Goal: Transaction & Acquisition: Purchase product/service

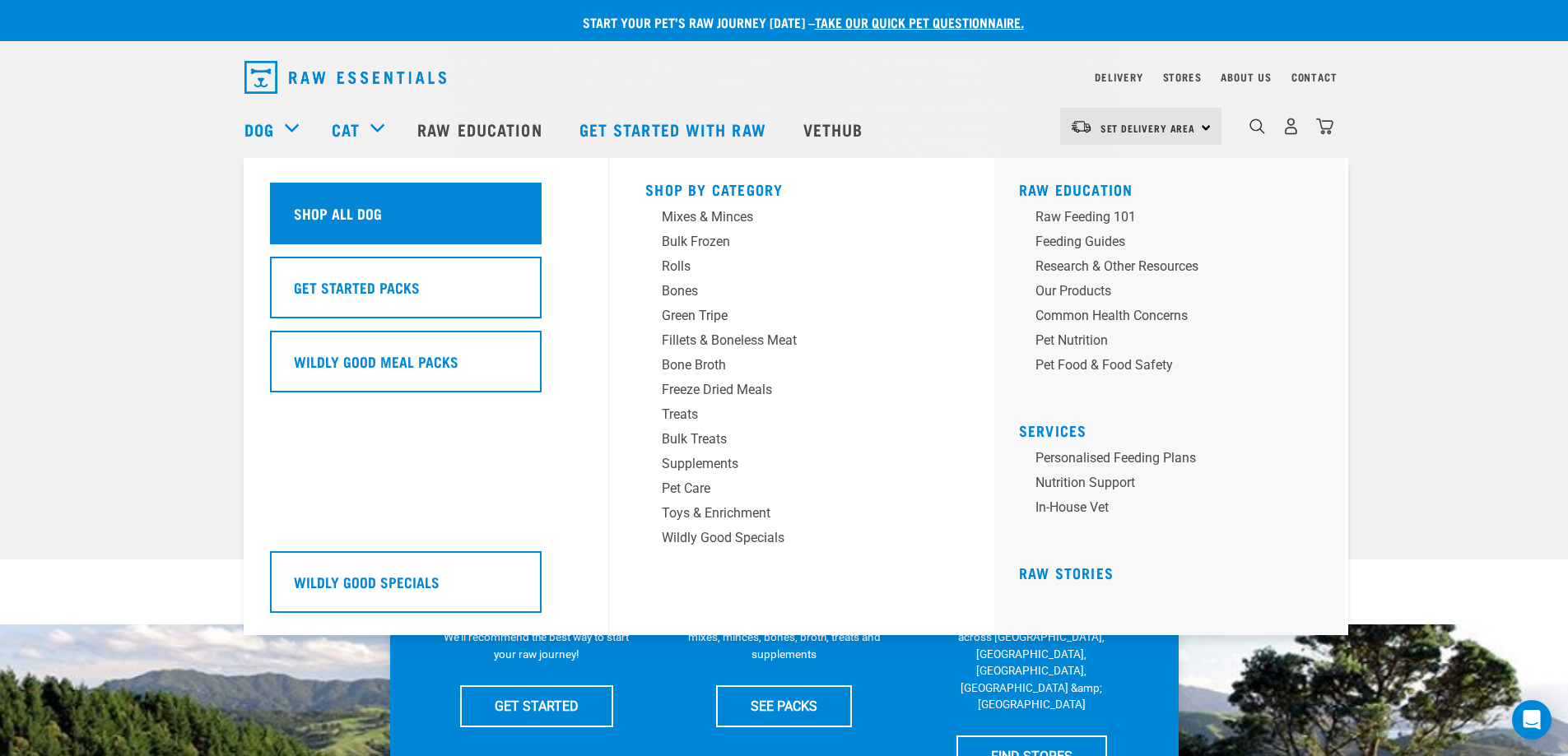
click at [348, 202] on h5 "Shop All Dog" at bounding box center [337, 212] width 88 height 21
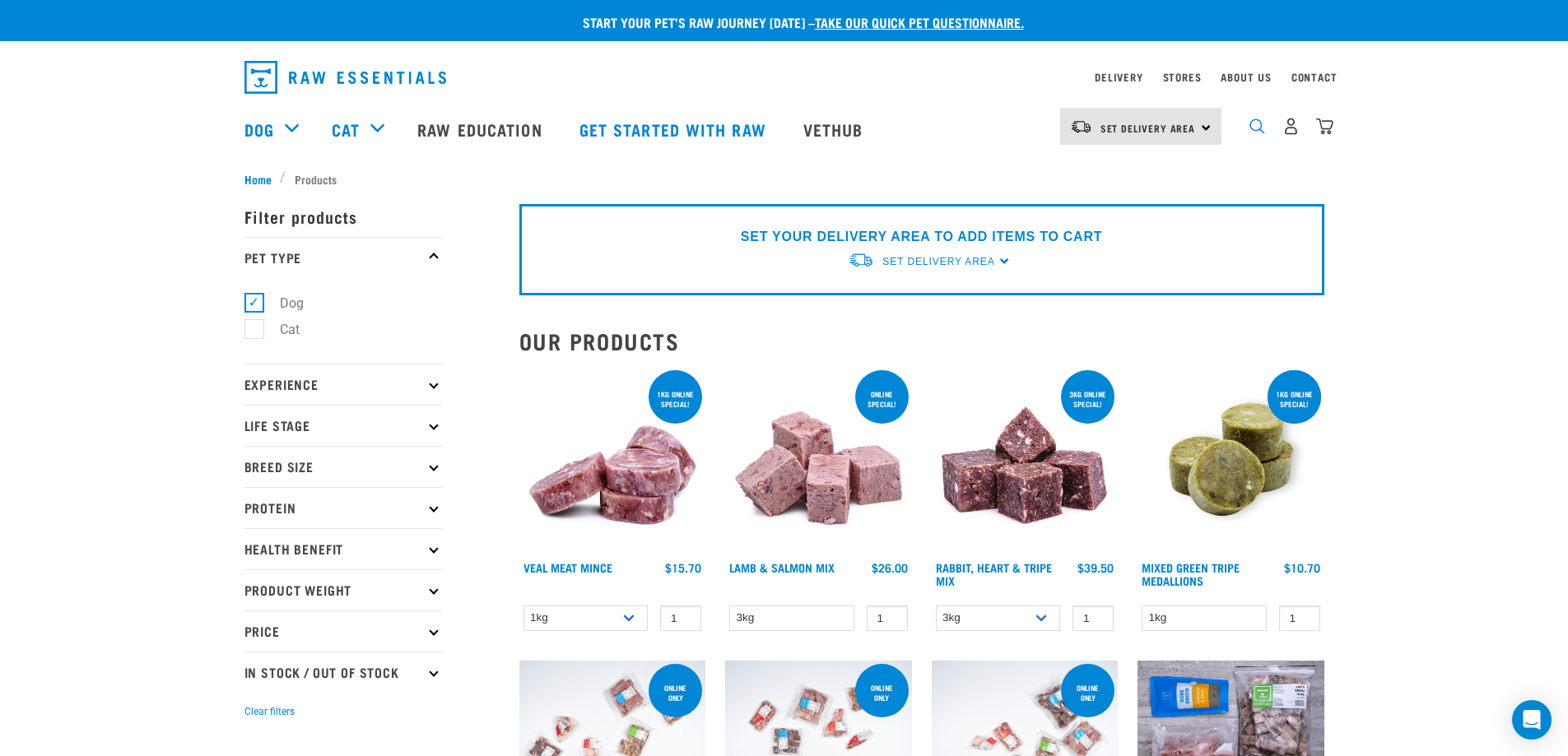
click at [1256, 128] on img "dropdown navigation" at bounding box center [1256, 125] width 16 height 16
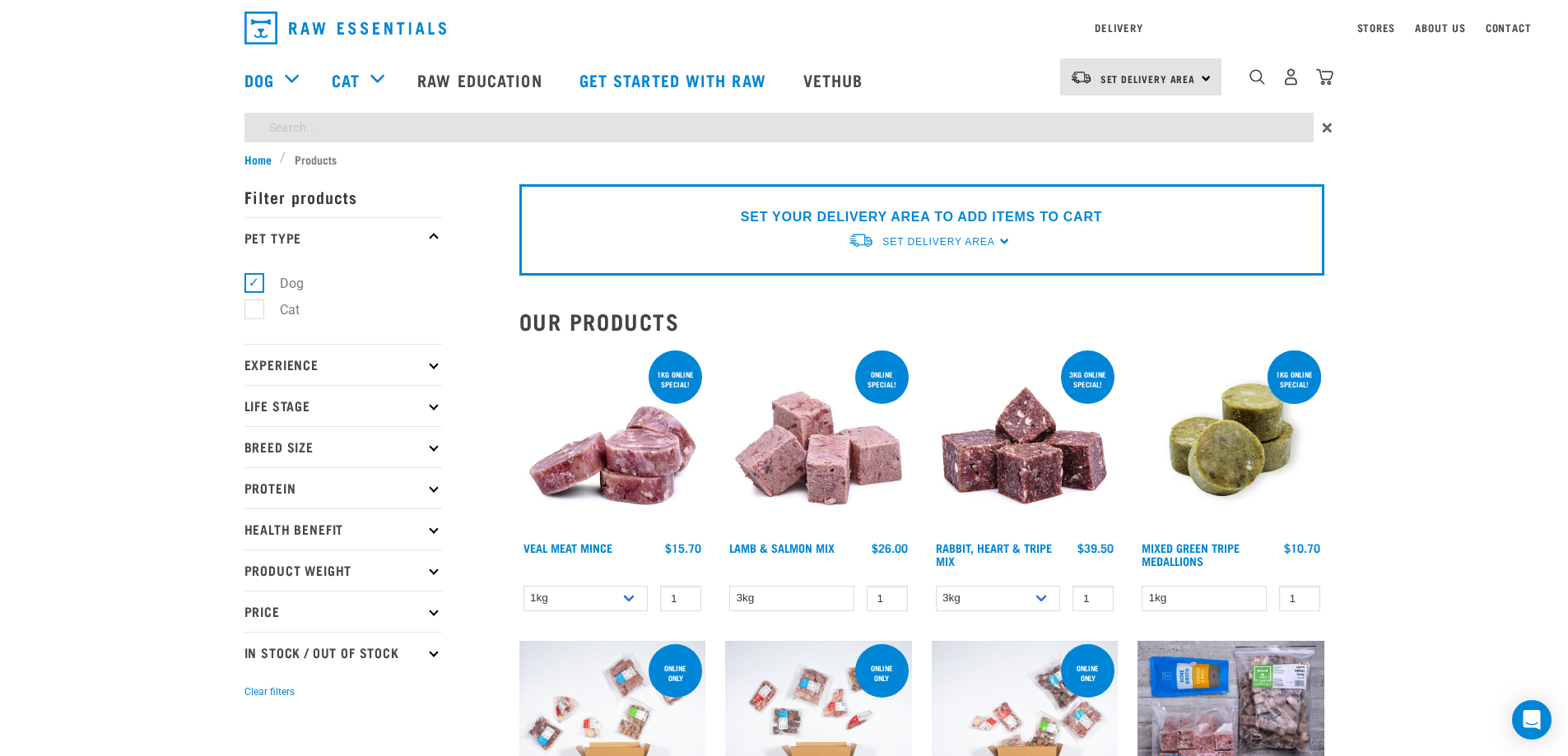
drag, startPoint x: 561, startPoint y: 178, endPoint x: 306, endPoint y: 125, distance: 260.4
click at [306, 125] on input "search" at bounding box center [778, 127] width 1069 height 30
paste input "MegaSporebotic"
type input "MegaSporebotic"
click at [1133, 141] on input "MegaSporebotic" at bounding box center [778, 127] width 1069 height 30
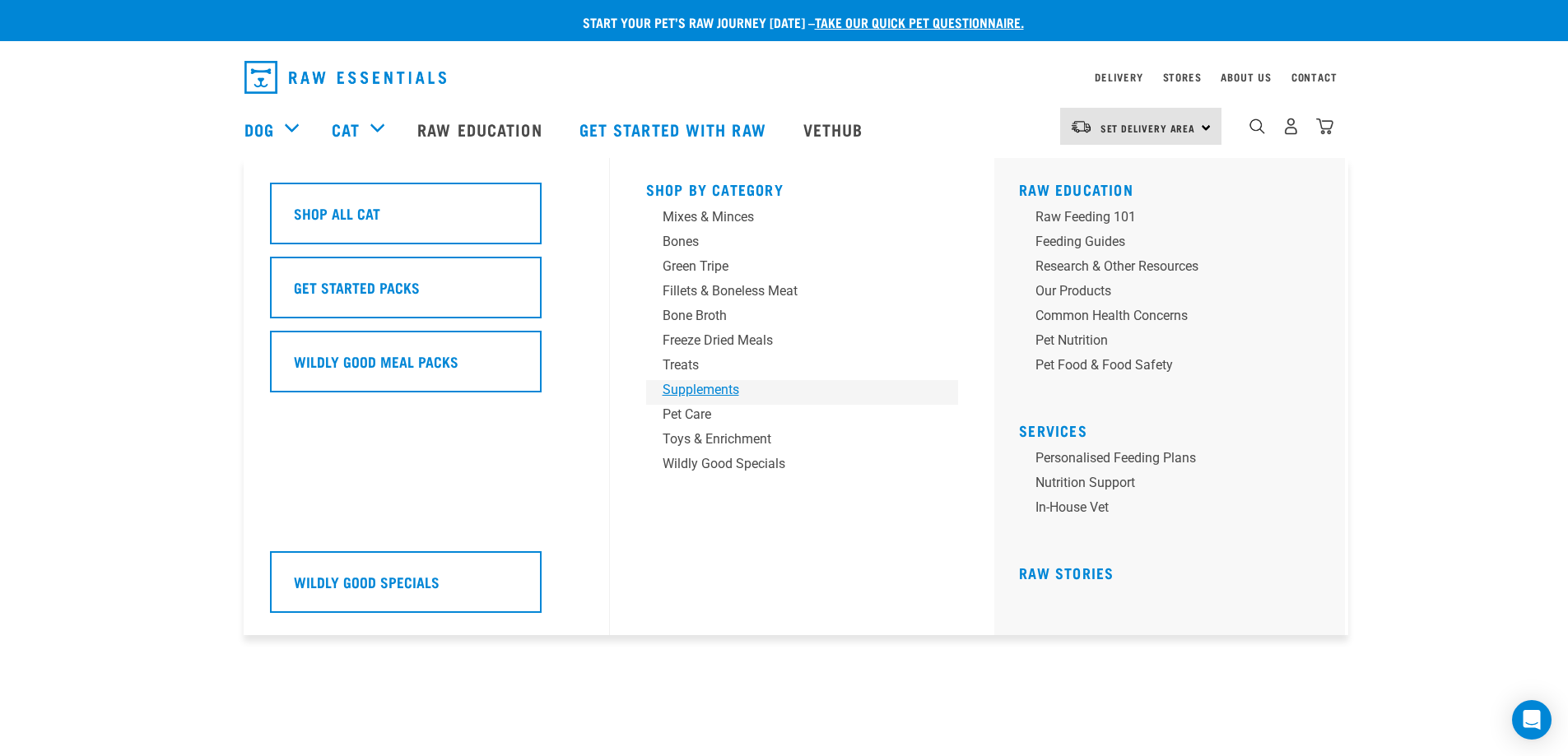
click at [729, 394] on div "Supplements" at bounding box center [790, 389] width 256 height 19
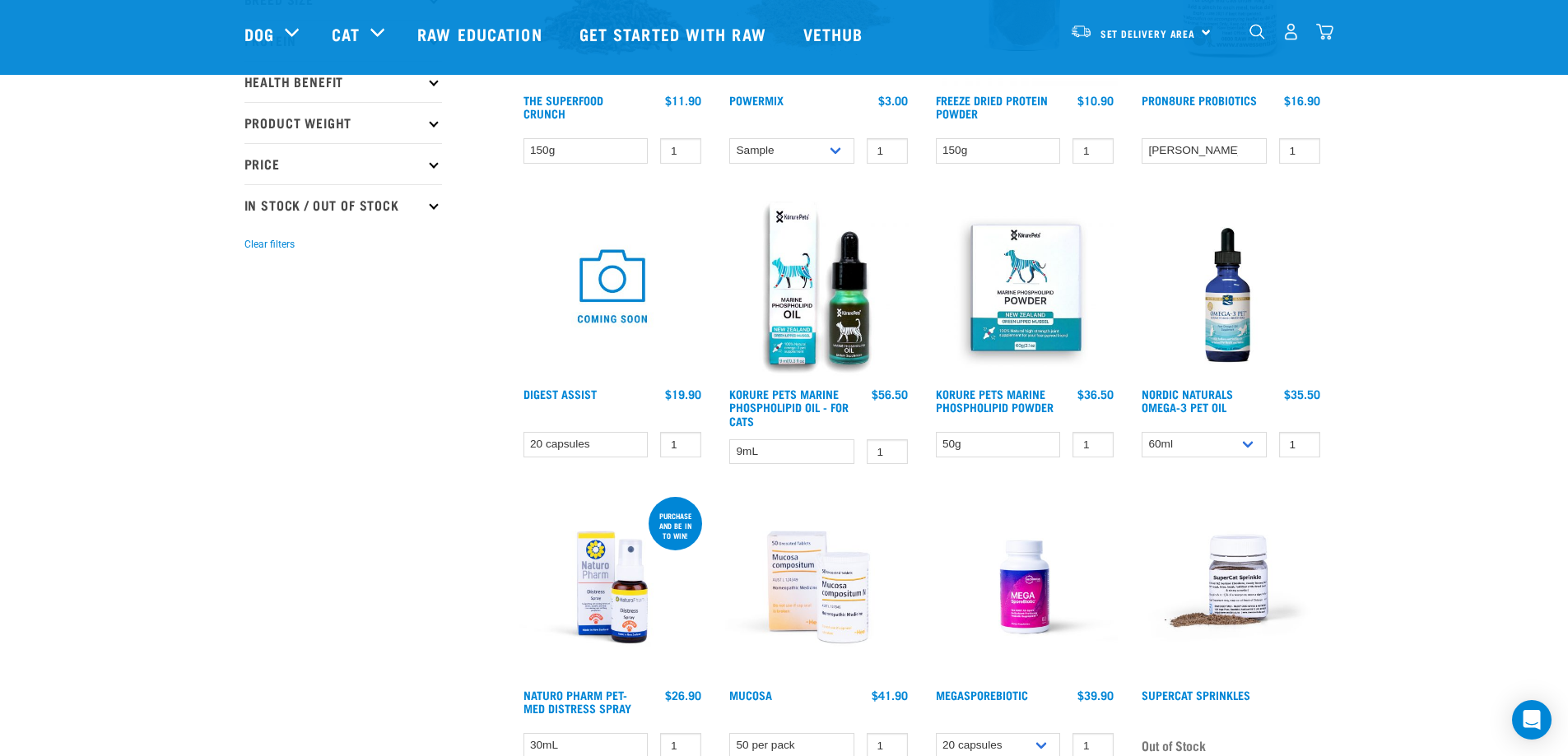
scroll to position [576, 0]
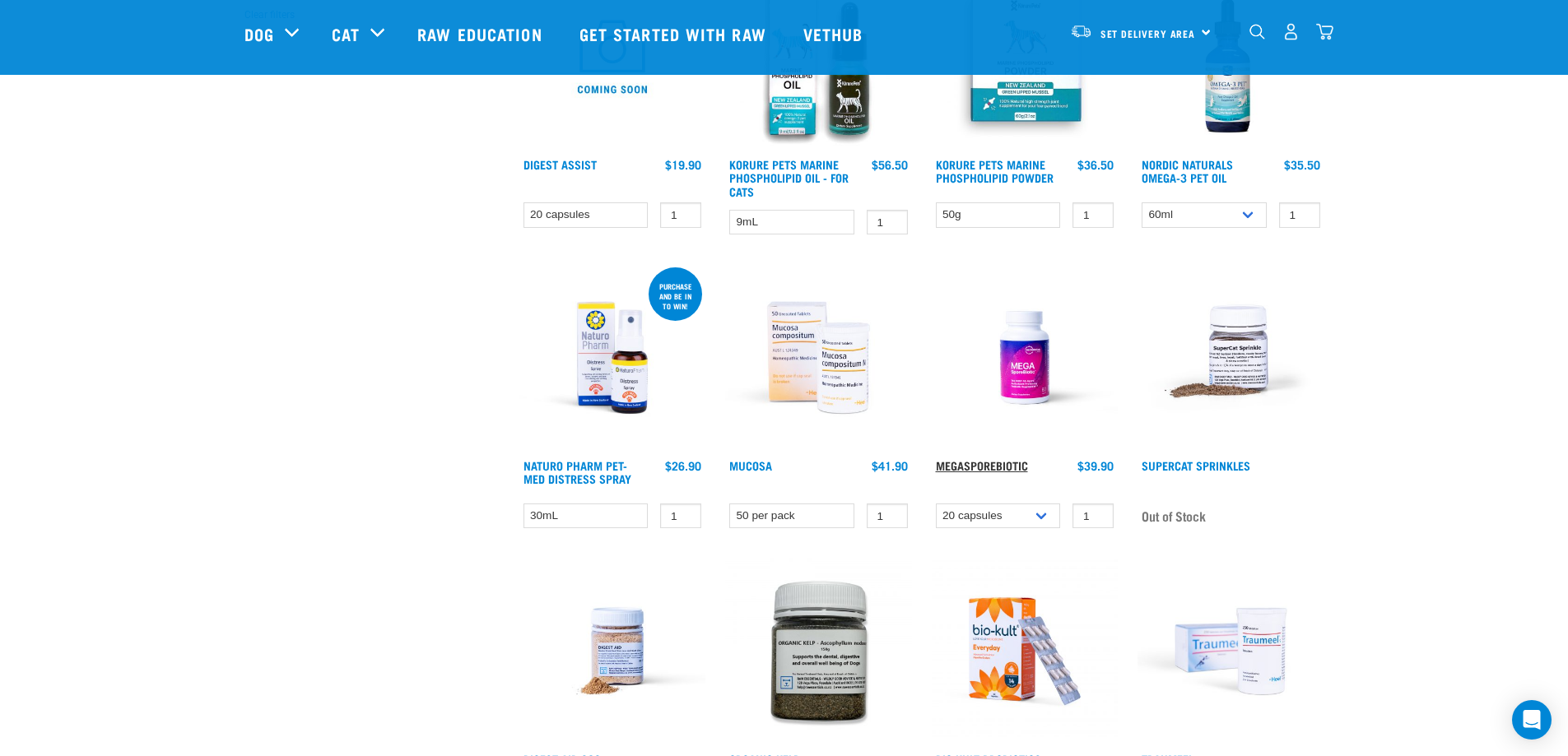
click at [964, 466] on link "MegaSporeBiotic" at bounding box center [981, 465] width 92 height 6
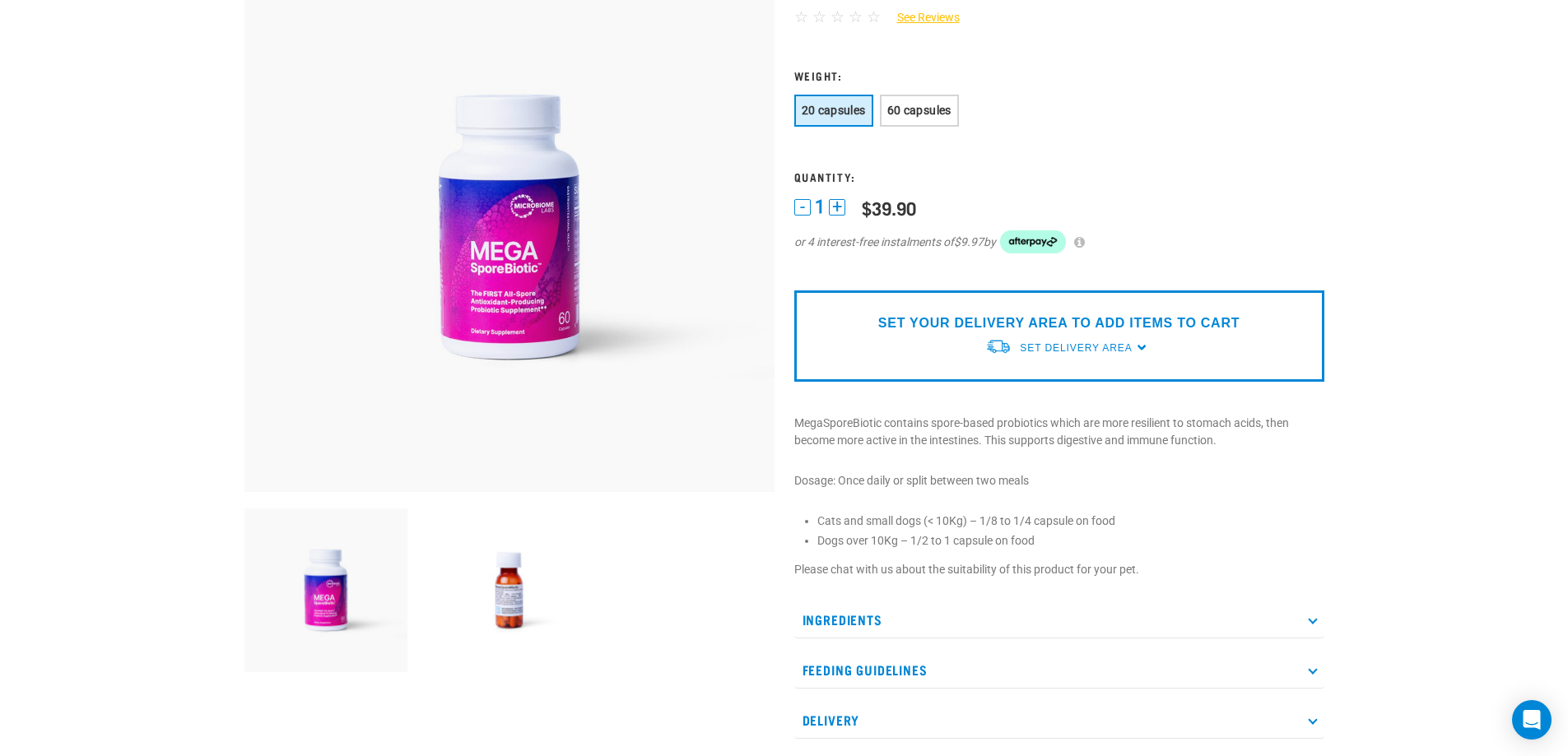
scroll to position [493, 0]
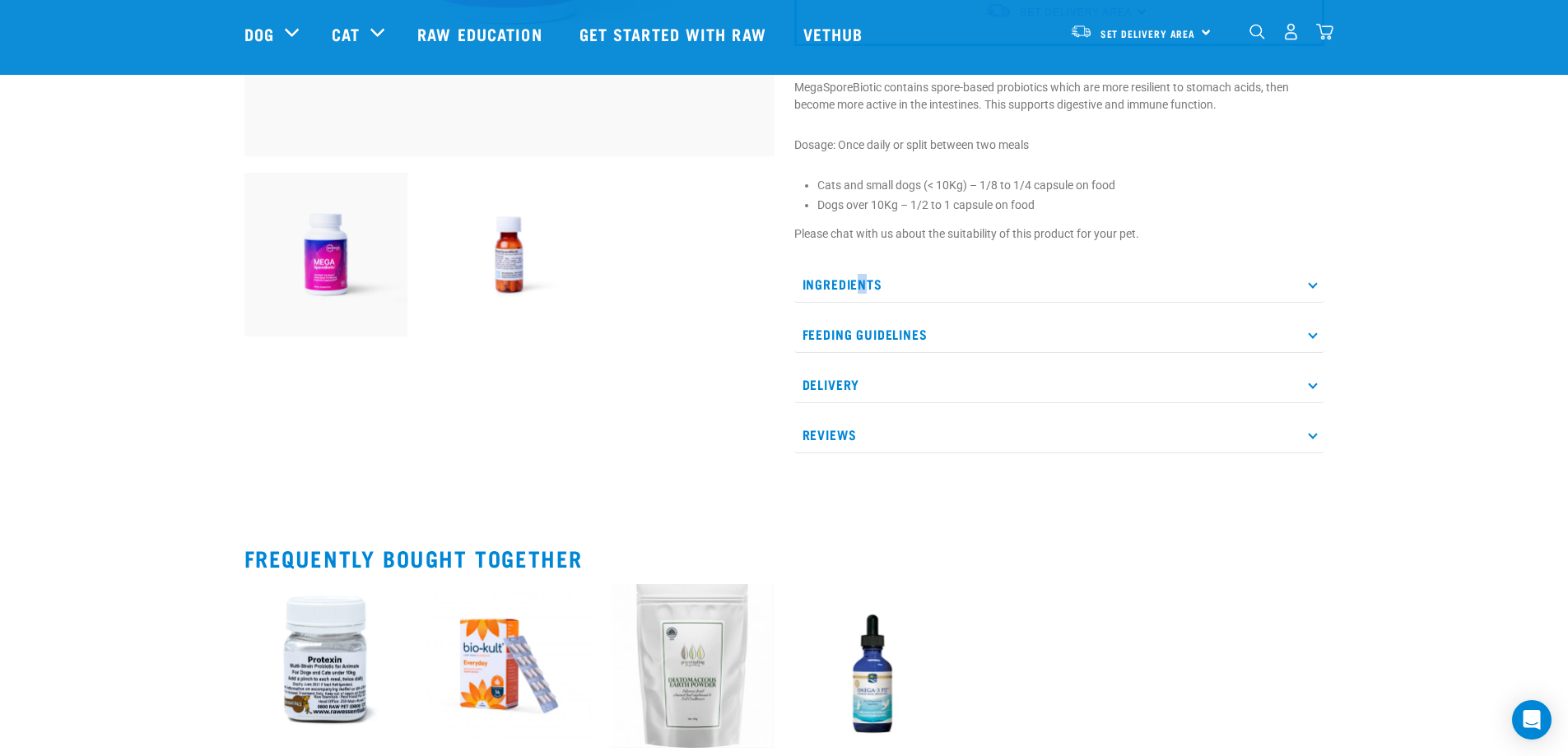
click at [862, 279] on p "Ingredients" at bounding box center [1059, 284] width 530 height 37
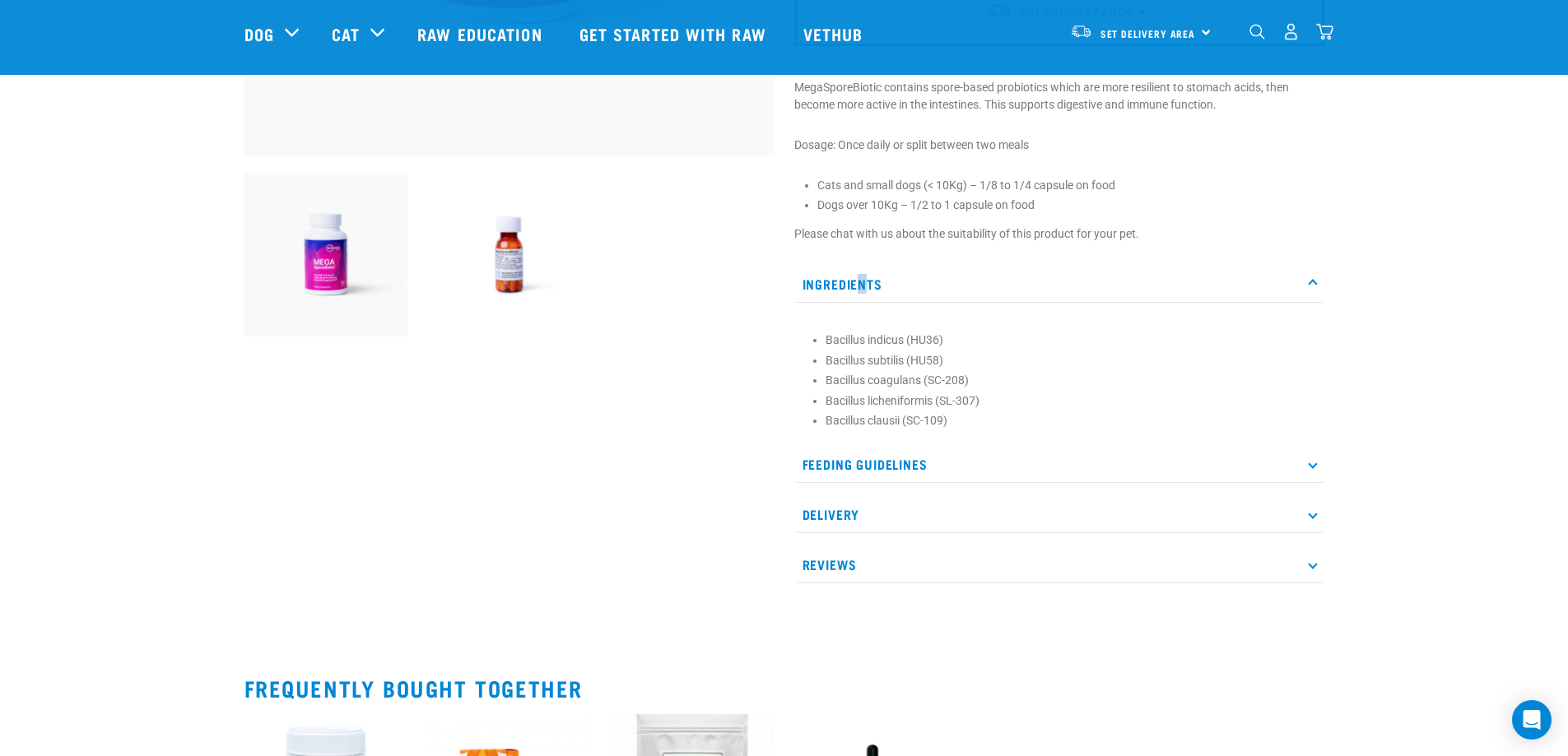
click at [862, 279] on p "Ingredients" at bounding box center [1059, 284] width 530 height 37
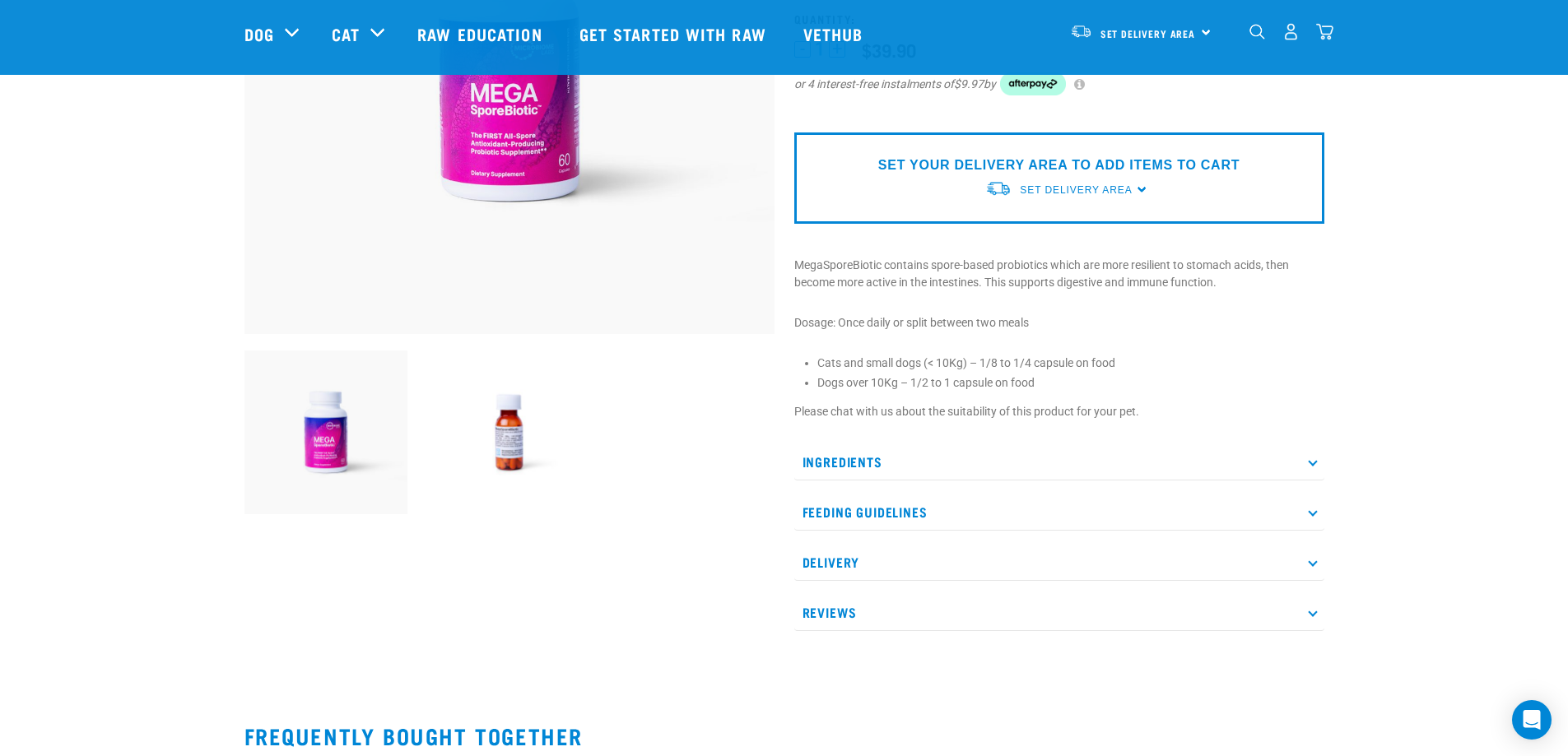
scroll to position [82, 0]
